Goal: Navigation & Orientation: Find specific page/section

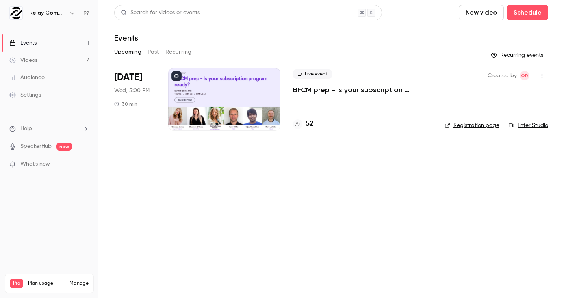
click at [76, 42] on link "Events 1" at bounding box center [49, 42] width 98 height 17
click at [59, 58] on link "Videos 7" at bounding box center [49, 60] width 98 height 17
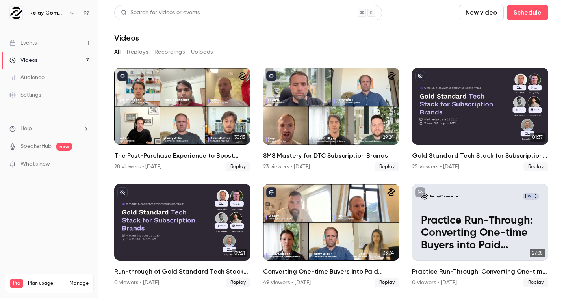
click at [66, 46] on link "Events 1" at bounding box center [49, 42] width 98 height 17
